Goal: Task Accomplishment & Management: Complete application form

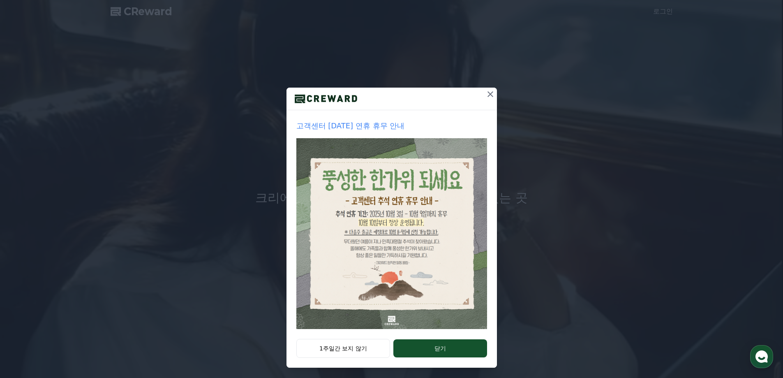
scroll to position [14, 0]
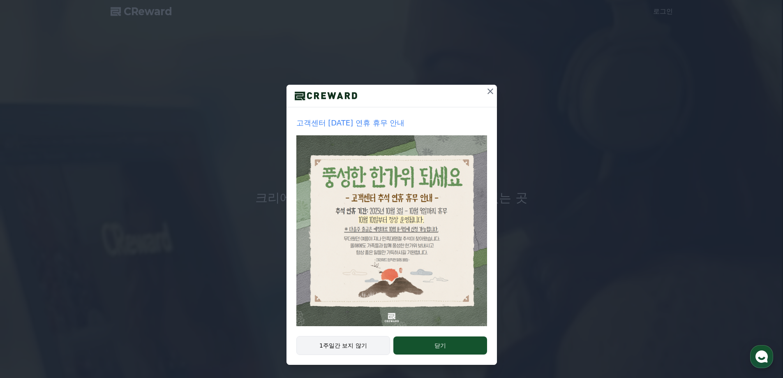
click at [326, 341] on button "1주일간 보지 않기" at bounding box center [343, 345] width 94 height 19
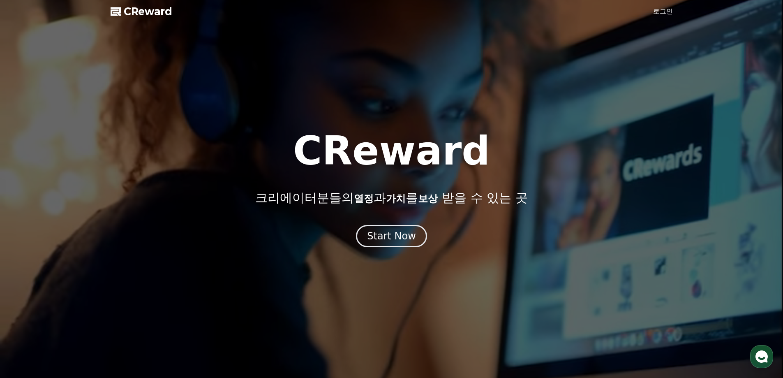
click at [661, 14] on link "로그인" at bounding box center [663, 12] width 20 height 10
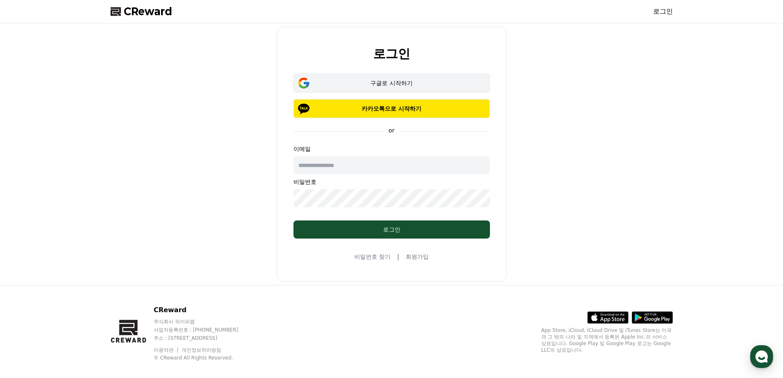
click at [333, 86] on div "구글로 시작하기" at bounding box center [391, 83] width 173 height 8
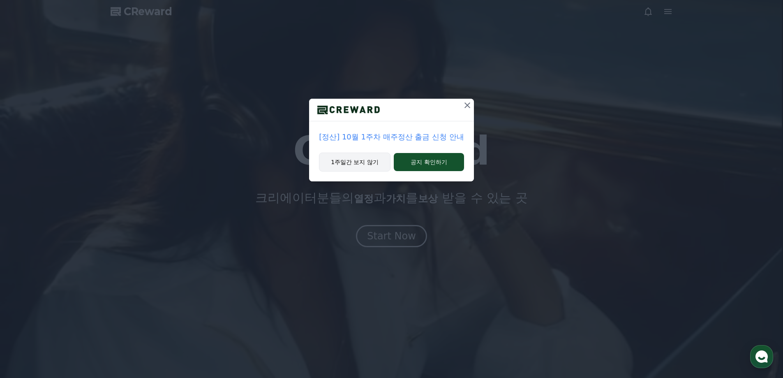
click at [352, 162] on button "1주일간 보지 않기" at bounding box center [355, 161] width 72 height 19
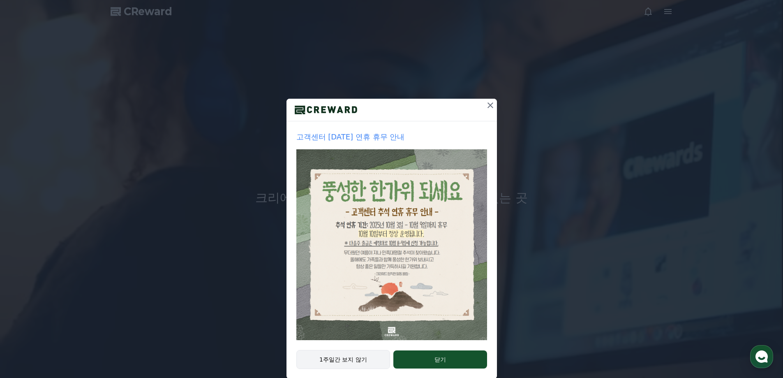
click at [353, 358] on button "1주일간 보지 않기" at bounding box center [343, 359] width 94 height 19
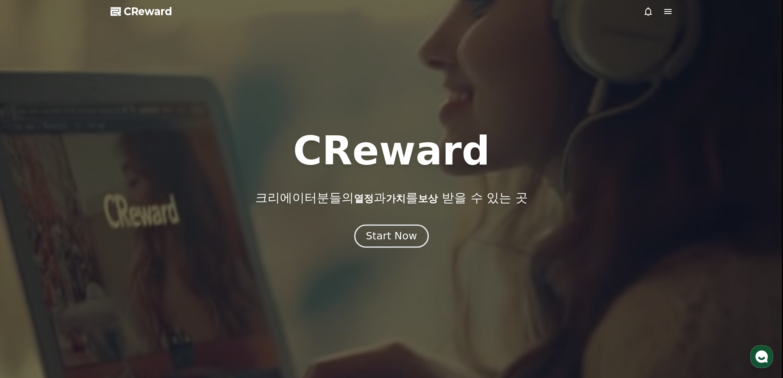
click at [379, 237] on div "Start Now" at bounding box center [391, 236] width 51 height 14
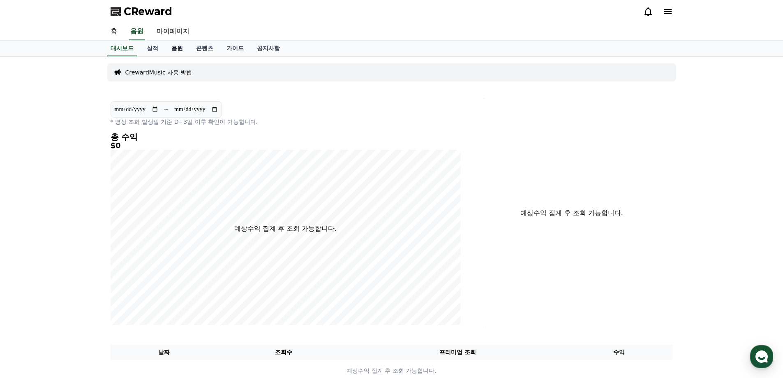
click at [171, 48] on link "음원" at bounding box center [177, 49] width 25 height 16
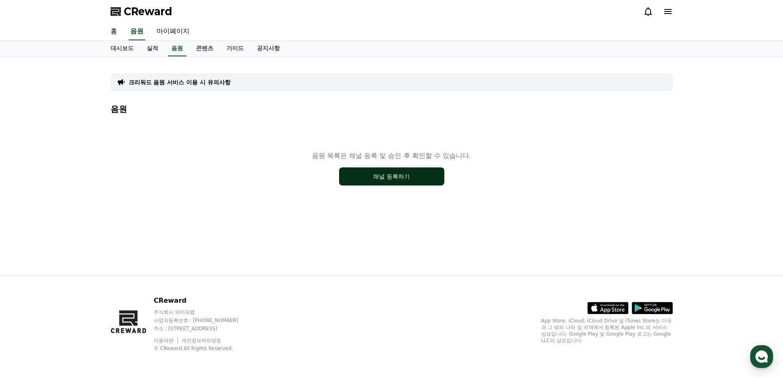
click at [383, 181] on button "채널 등록하기" at bounding box center [391, 176] width 105 height 18
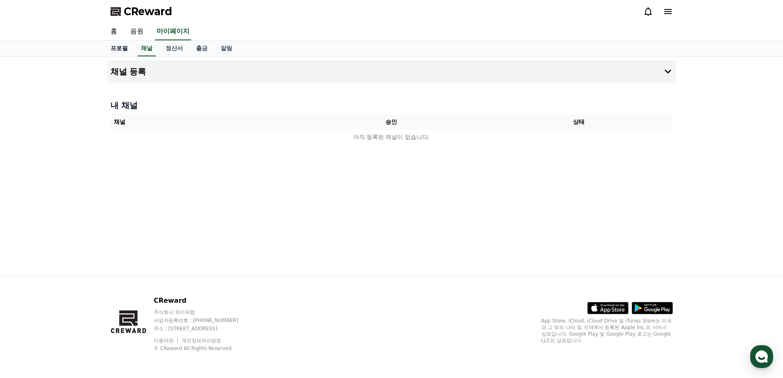
click at [120, 49] on link "프로필" at bounding box center [119, 49] width 30 height 16
select select "**********"
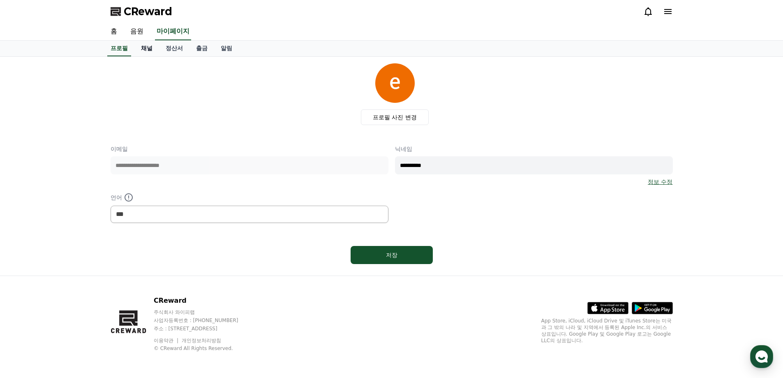
click at [143, 48] on link "채널" at bounding box center [146, 49] width 25 height 16
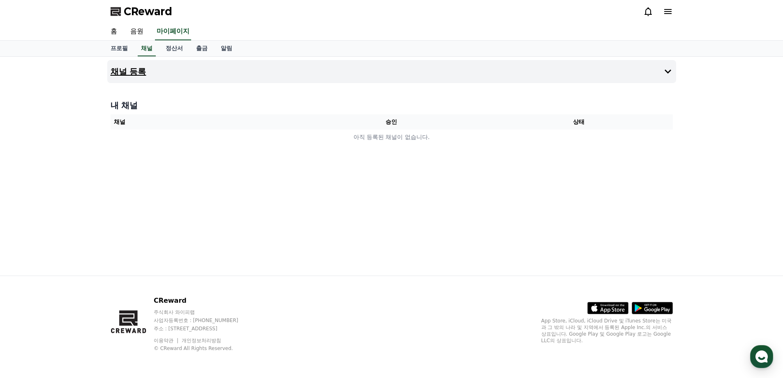
click at [139, 68] on h4 "채널 등록" at bounding box center [129, 71] width 36 height 9
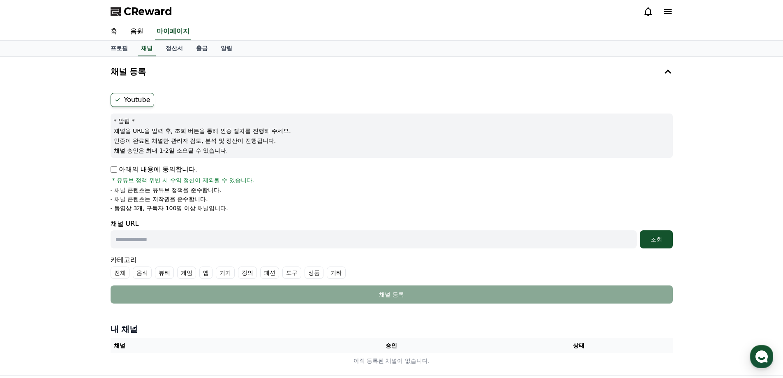
click at [117, 168] on p "아래의 내용에 동의합니다." at bounding box center [154, 169] width 87 height 10
click at [143, 238] on input "text" at bounding box center [374, 239] width 526 height 18
paste input "**********"
type input "**********"
click at [647, 244] on button "조회" at bounding box center [656, 239] width 33 height 18
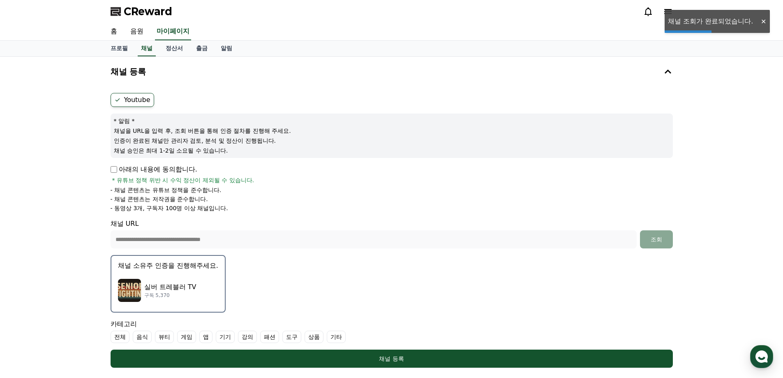
scroll to position [82, 0]
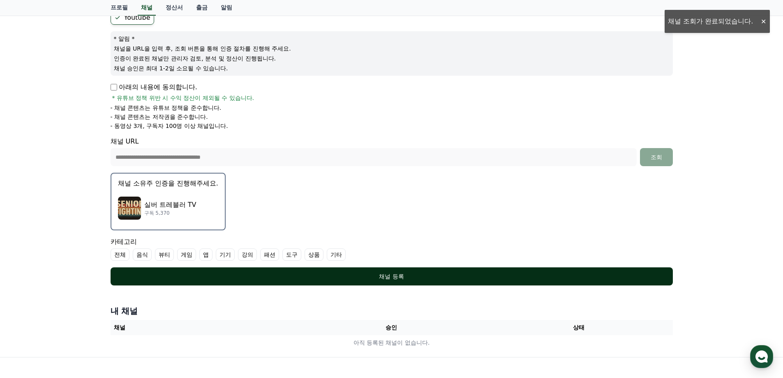
click at [273, 274] on div "채널 등록" at bounding box center [391, 276] width 529 height 8
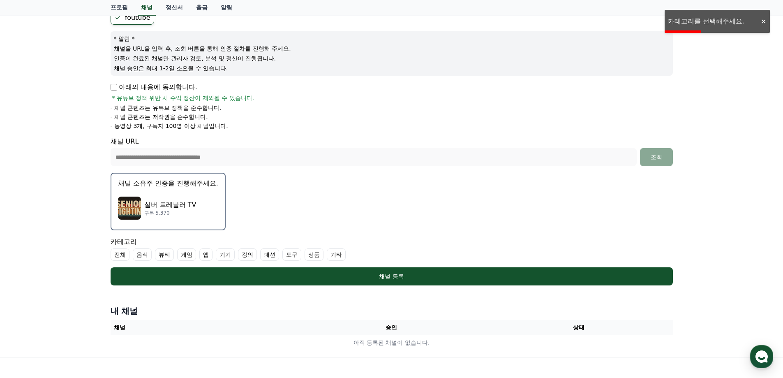
click at [123, 258] on label "전체" at bounding box center [120, 254] width 19 height 12
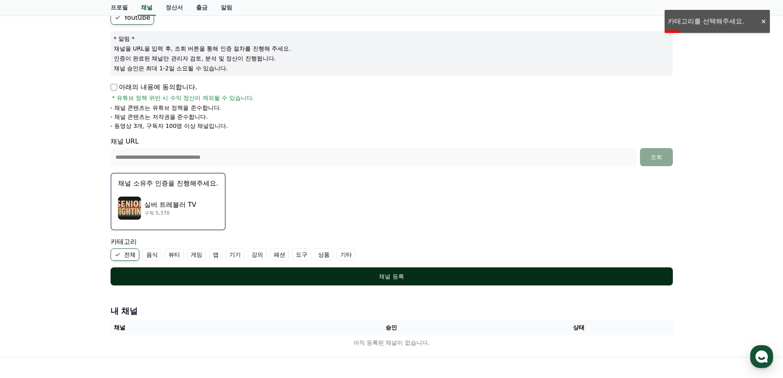
click at [370, 274] on div "채널 등록" at bounding box center [391, 276] width 529 height 8
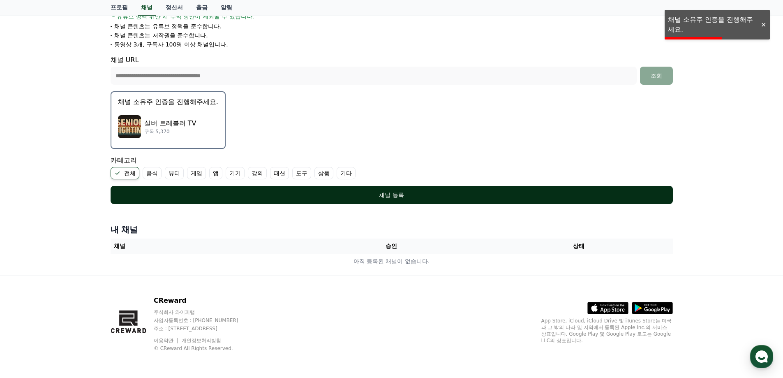
scroll to position [40, 0]
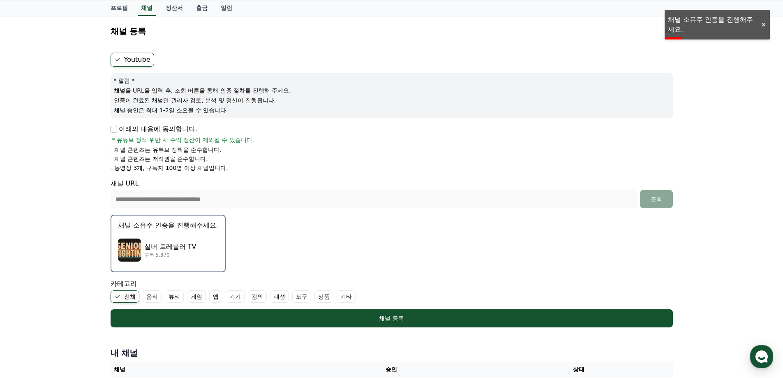
click at [182, 249] on p "실버 트레블러 TV" at bounding box center [170, 247] width 52 height 10
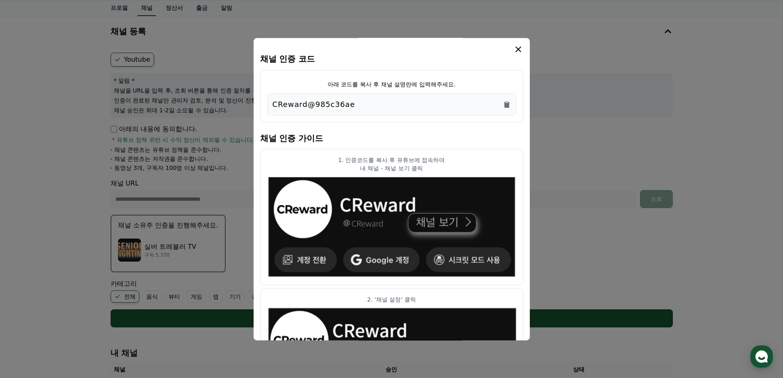
drag, startPoint x: 370, startPoint y: 106, endPoint x: 330, endPoint y: 102, distance: 39.6
click at [330, 102] on div "CReward@985c36ae" at bounding box center [391, 105] width 238 height 12
click at [508, 104] on icon "Copy to clipboard" at bounding box center [506, 104] width 5 height 6
click at [521, 51] on icon "modal" at bounding box center [518, 49] width 10 height 10
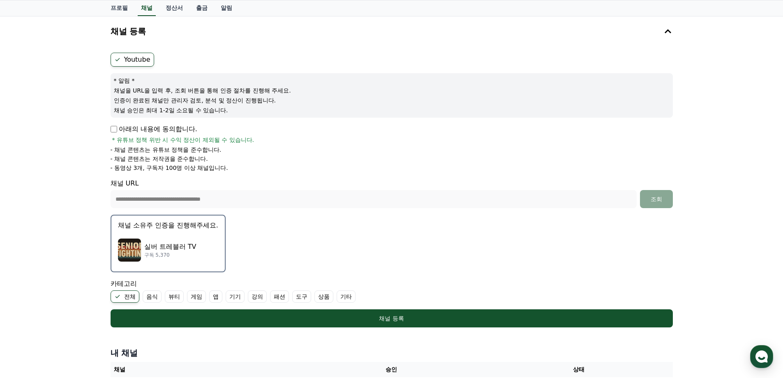
click at [173, 238] on div "실버 트레블러 TV 구독 5,370" at bounding box center [168, 249] width 100 height 33
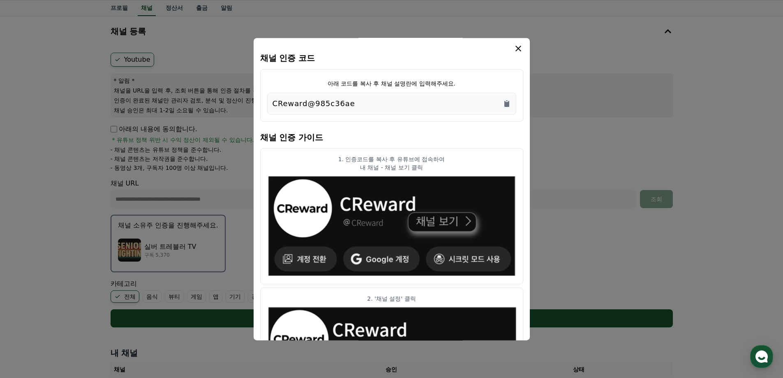
scroll to position [0, 0]
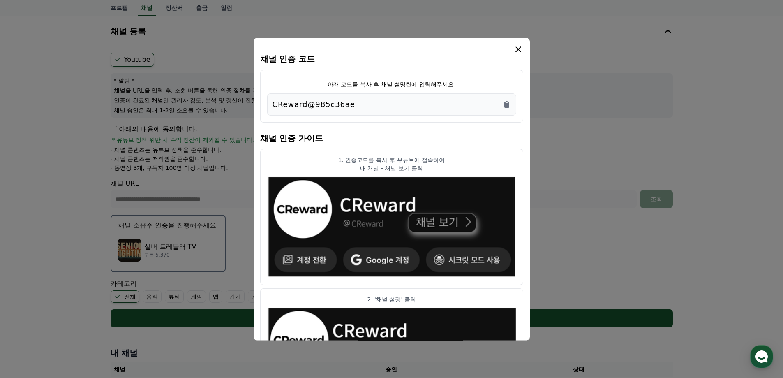
click at [514, 48] on icon "modal" at bounding box center [518, 49] width 10 height 10
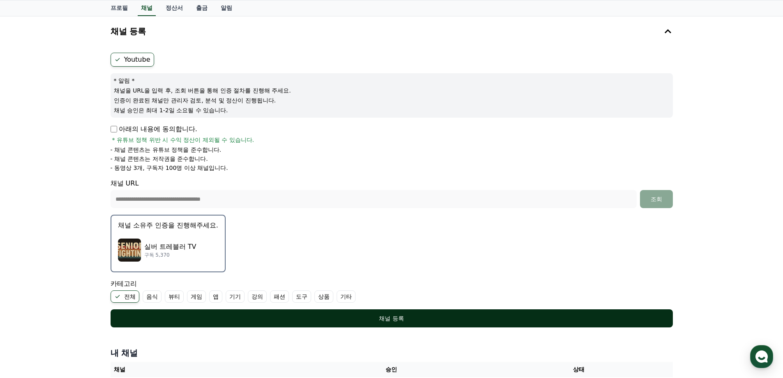
click at [426, 320] on div "채널 등록" at bounding box center [391, 318] width 529 height 8
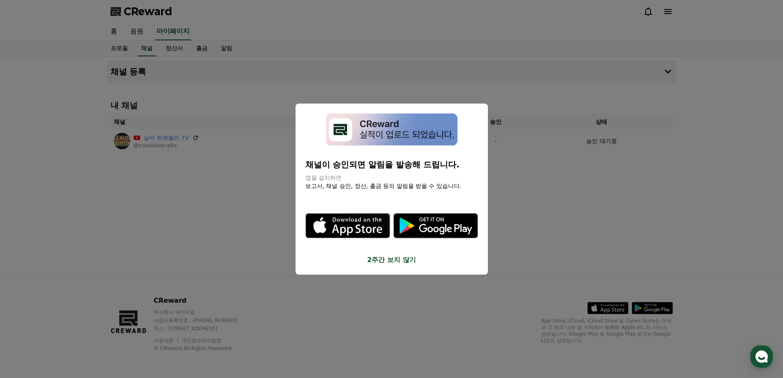
click at [394, 259] on button "2주간 보지 않기" at bounding box center [391, 260] width 173 height 10
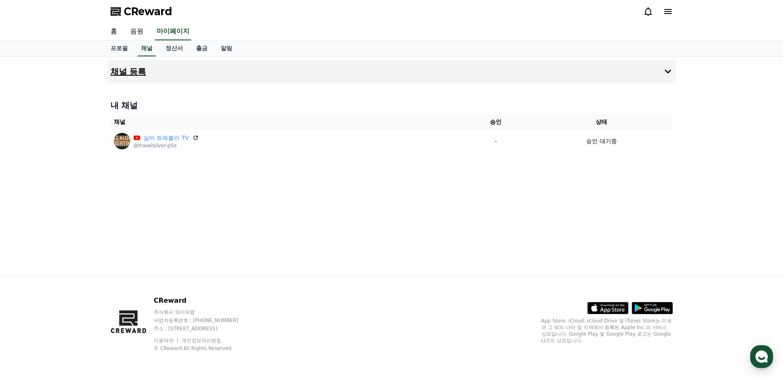
click at [136, 72] on h4 "채널 등록" at bounding box center [129, 71] width 36 height 9
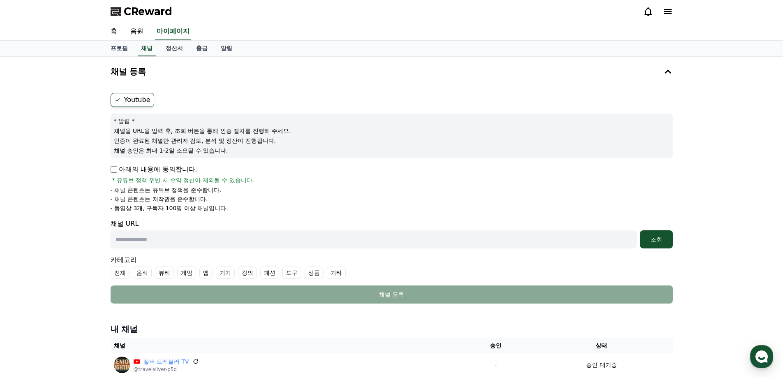
click at [148, 243] on input "text" at bounding box center [374, 239] width 526 height 18
paste input "**********"
type input "**********"
click at [335, 274] on label "기타" at bounding box center [336, 272] width 19 height 12
click at [119, 273] on label "전체" at bounding box center [120, 272] width 19 height 12
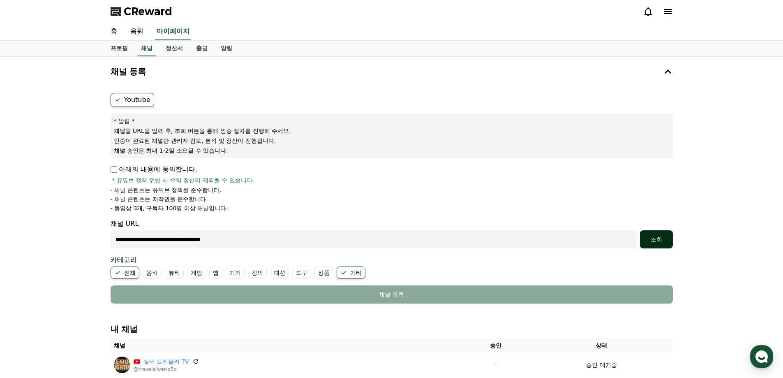
click at [660, 240] on div "조회" at bounding box center [656, 239] width 26 height 8
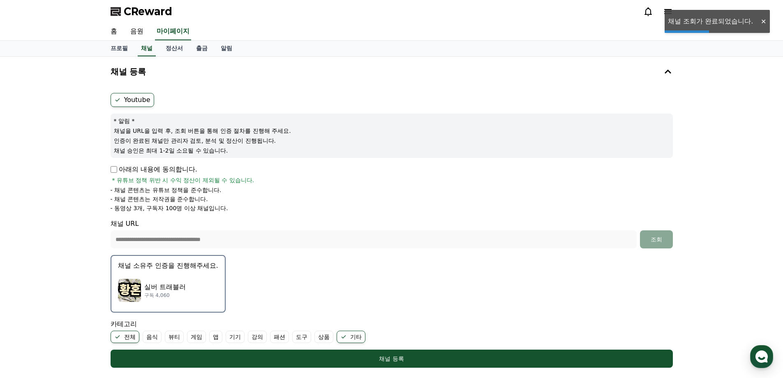
click at [178, 271] on button "채널 소유주 인증을 진행해주세요. 실버 트래블러 구독 4,060" at bounding box center [168, 284] width 115 height 58
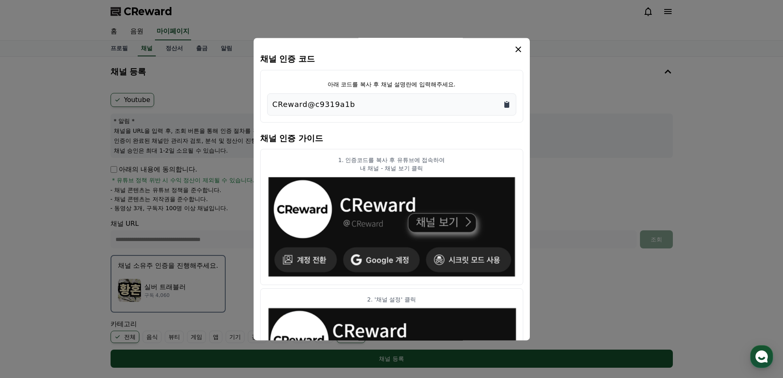
click at [507, 106] on icon "Copy to clipboard" at bounding box center [506, 104] width 5 height 6
click at [518, 49] on icon "modal" at bounding box center [518, 49] width 6 height 6
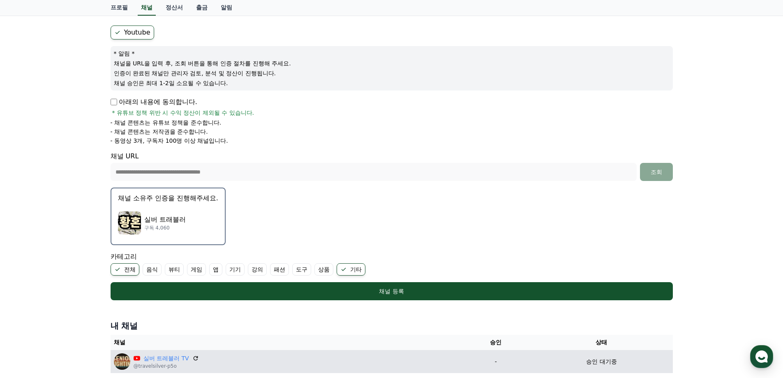
scroll to position [164, 0]
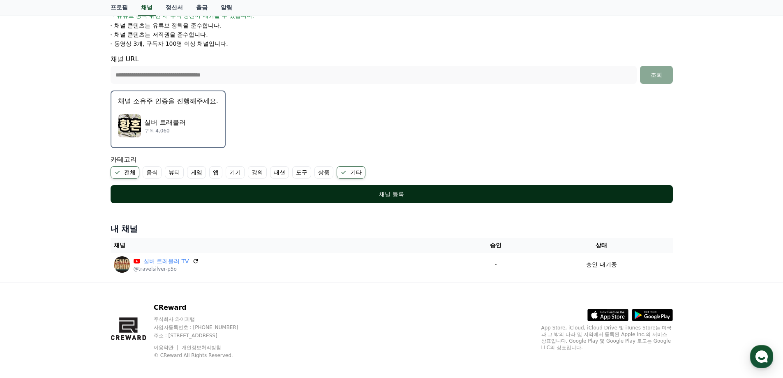
click at [376, 199] on button "채널 등록" at bounding box center [392, 194] width 562 height 18
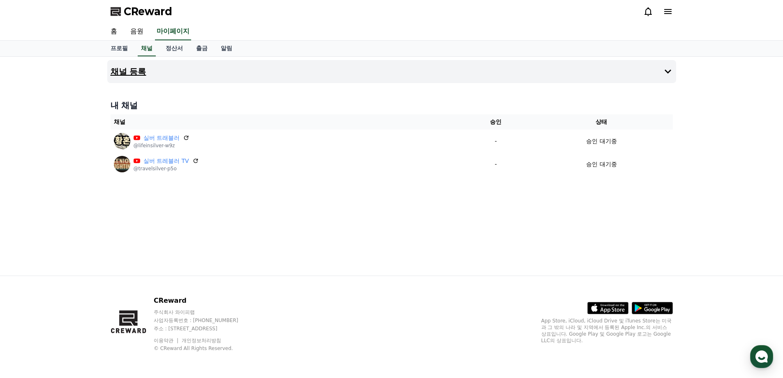
click at [125, 71] on h4 "채널 등록" at bounding box center [129, 71] width 36 height 9
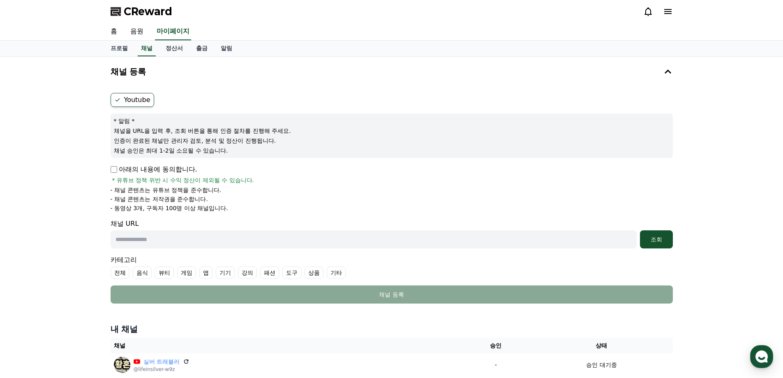
click at [145, 239] on input "text" at bounding box center [374, 239] width 526 height 18
paste input "**********"
type input "**********"
click at [120, 277] on label "전체" at bounding box center [120, 272] width 19 height 12
click at [661, 242] on div "조회" at bounding box center [656, 239] width 26 height 8
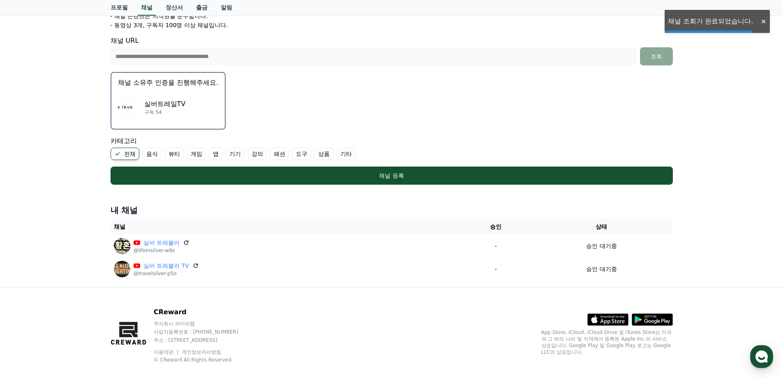
scroll to position [194, 0]
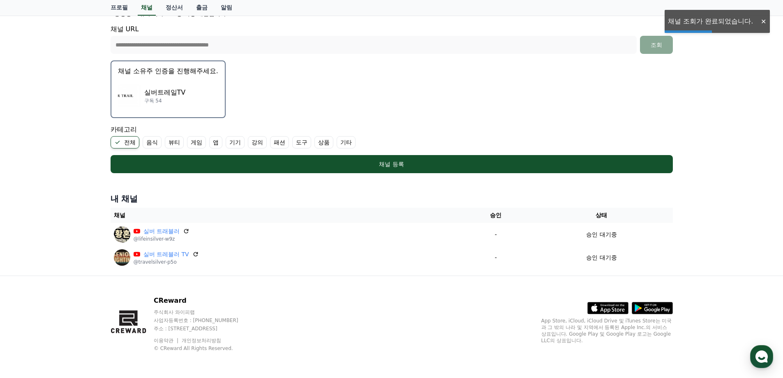
click at [208, 81] on div "실버트레일TV 구독 54" at bounding box center [168, 95] width 100 height 33
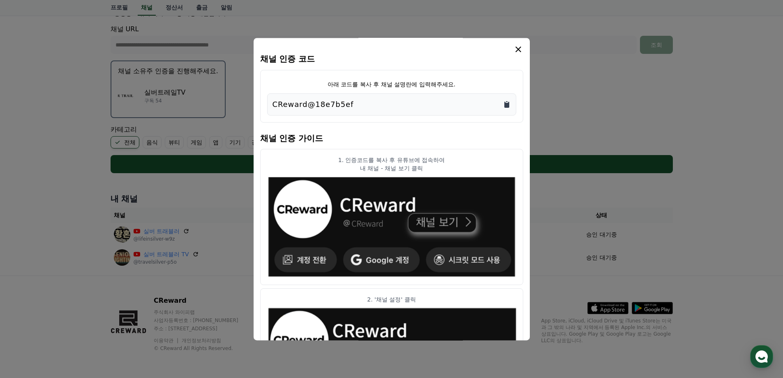
click at [505, 103] on icon "Copy to clipboard" at bounding box center [506, 104] width 5 height 6
click at [513, 51] on icon "modal" at bounding box center [518, 49] width 10 height 10
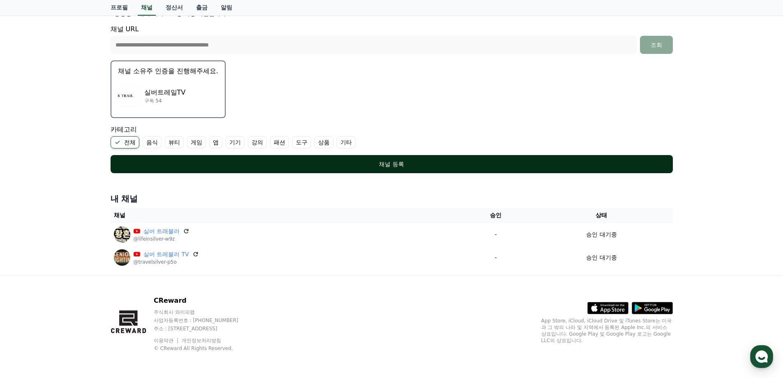
click at [366, 163] on div "채널 등록" at bounding box center [391, 164] width 529 height 8
